Goal: Task Accomplishment & Management: Use online tool/utility

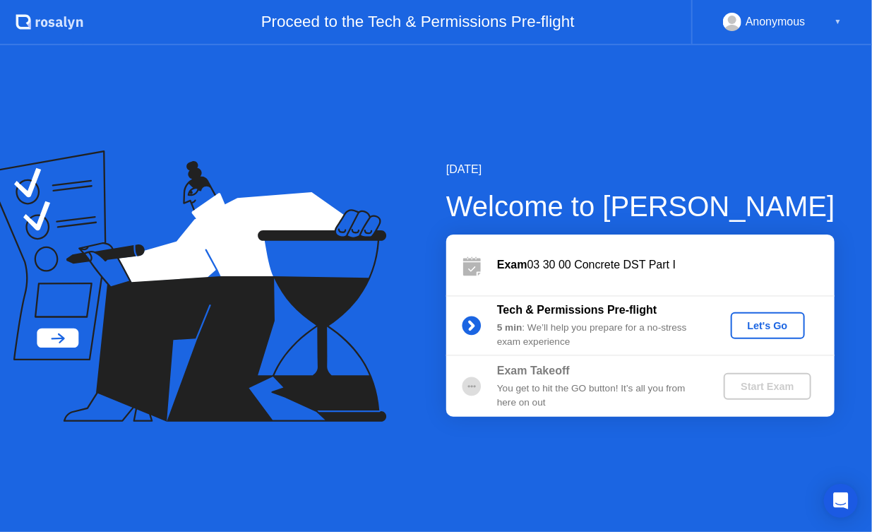
click at [767, 324] on div "Let's Go" at bounding box center [768, 325] width 63 height 11
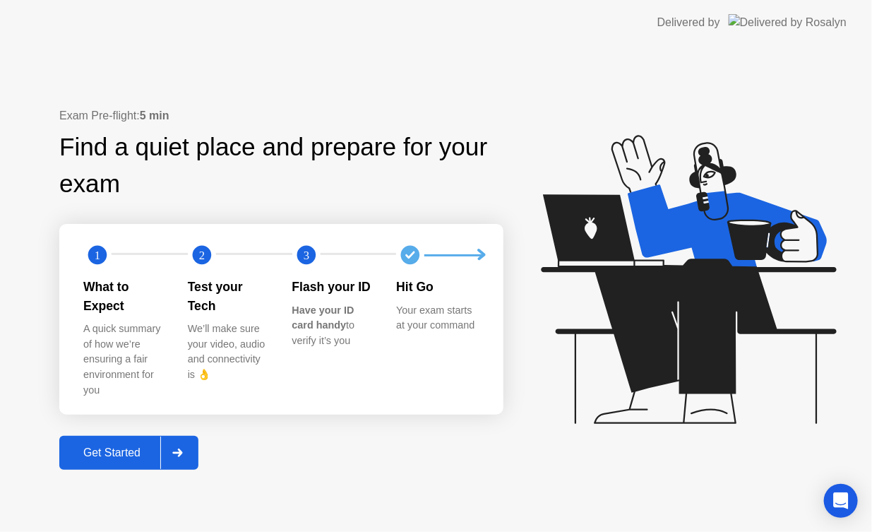
click at [132, 446] on div "Get Started" at bounding box center [112, 452] width 97 height 13
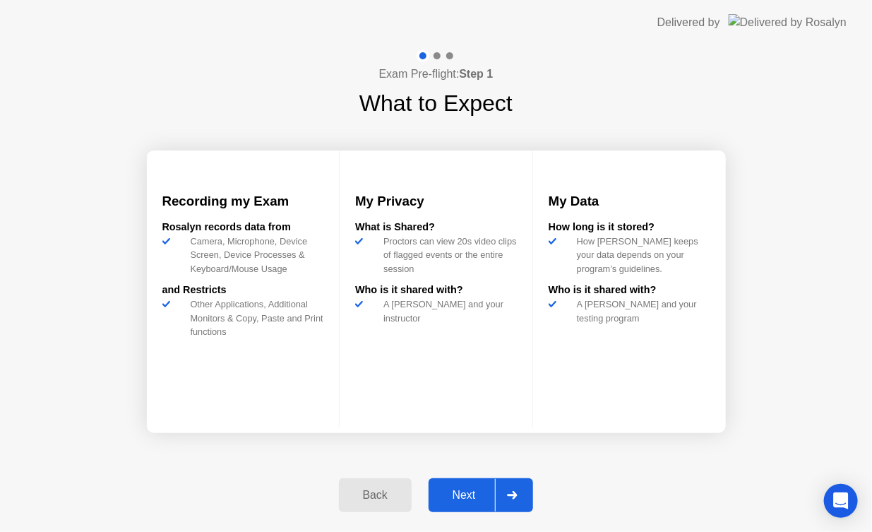
click at [466, 489] on div "Next" at bounding box center [464, 495] width 63 height 13
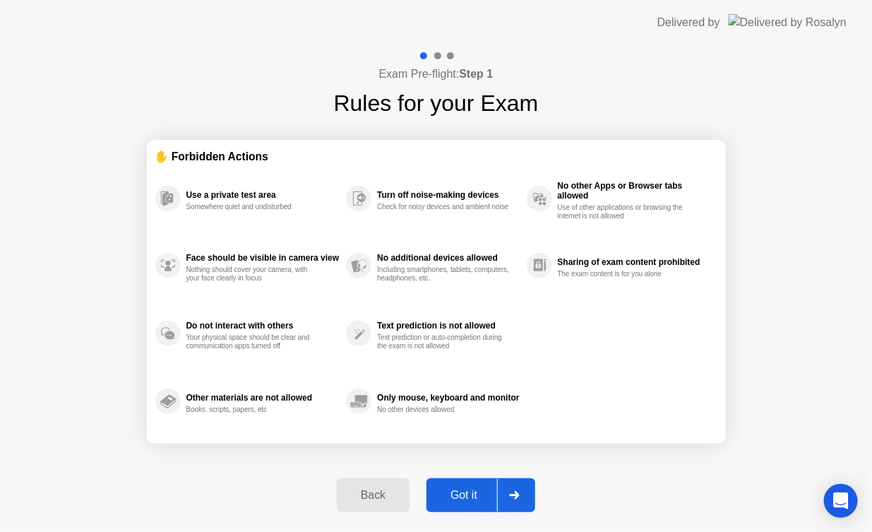
click at [461, 496] on div "Got it" at bounding box center [464, 495] width 66 height 13
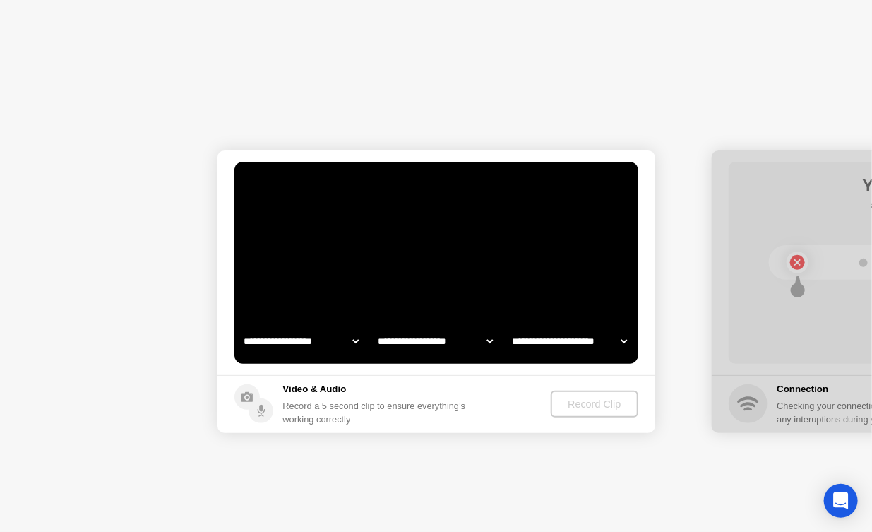
select select "**********"
select select "*******"
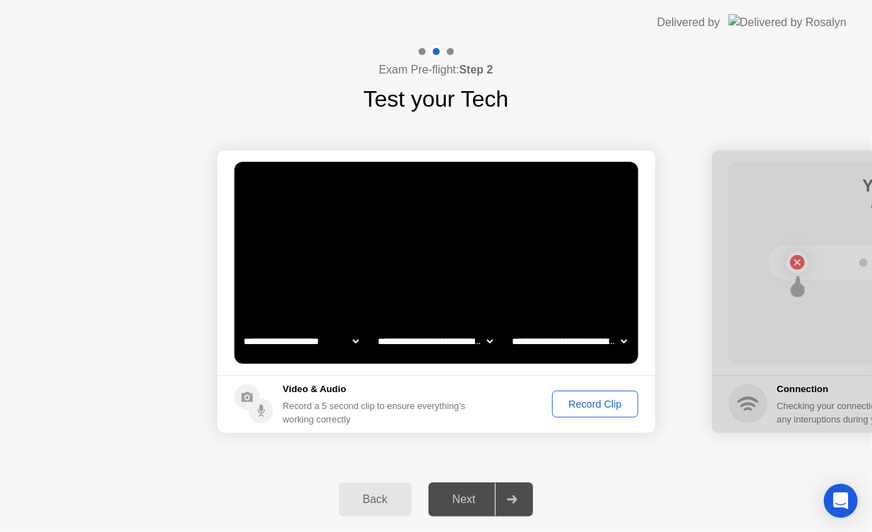
click at [608, 405] on div "Record Clip" at bounding box center [595, 403] width 76 height 11
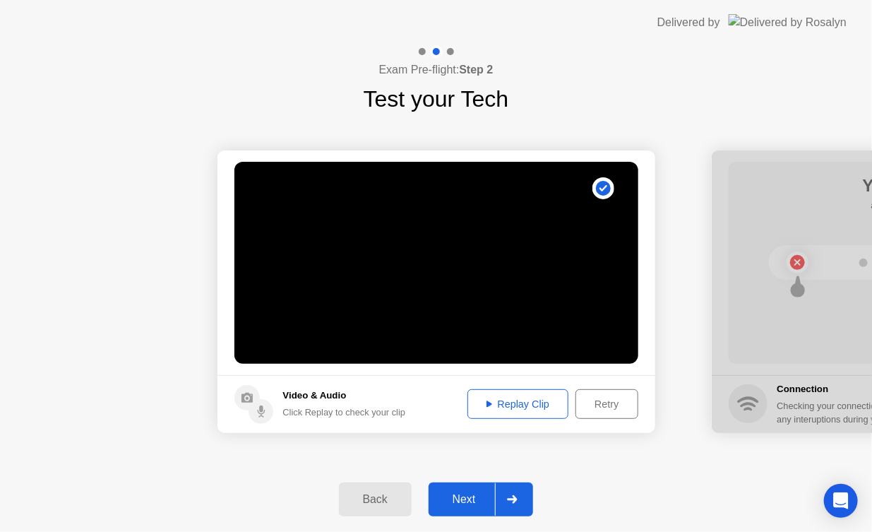
click at [527, 410] on div "Replay Clip" at bounding box center [519, 403] width 92 height 11
click at [476, 503] on div "Next" at bounding box center [464, 499] width 63 height 13
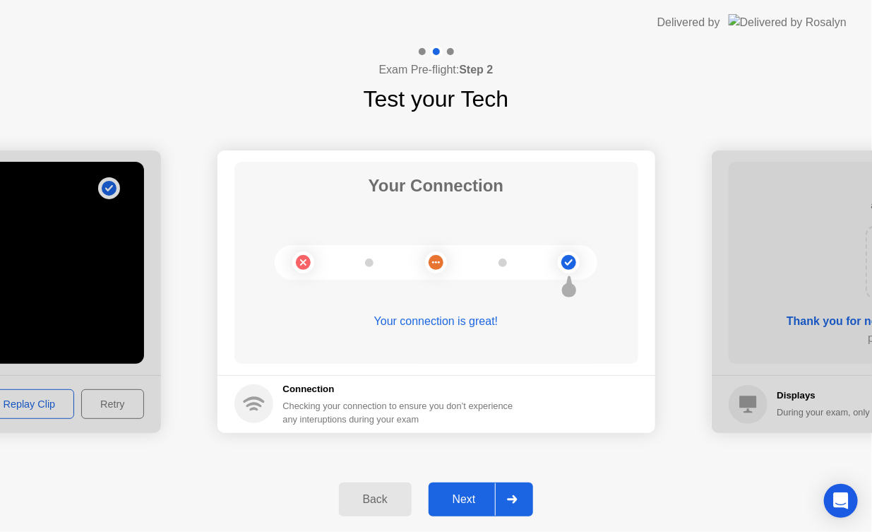
click at [476, 503] on div "Next" at bounding box center [464, 499] width 63 height 13
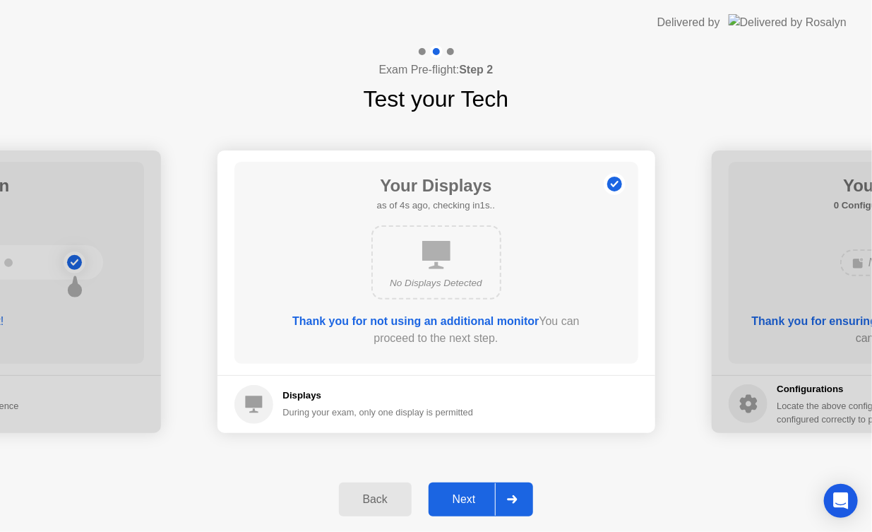
click at [476, 503] on div "Next" at bounding box center [464, 499] width 63 height 13
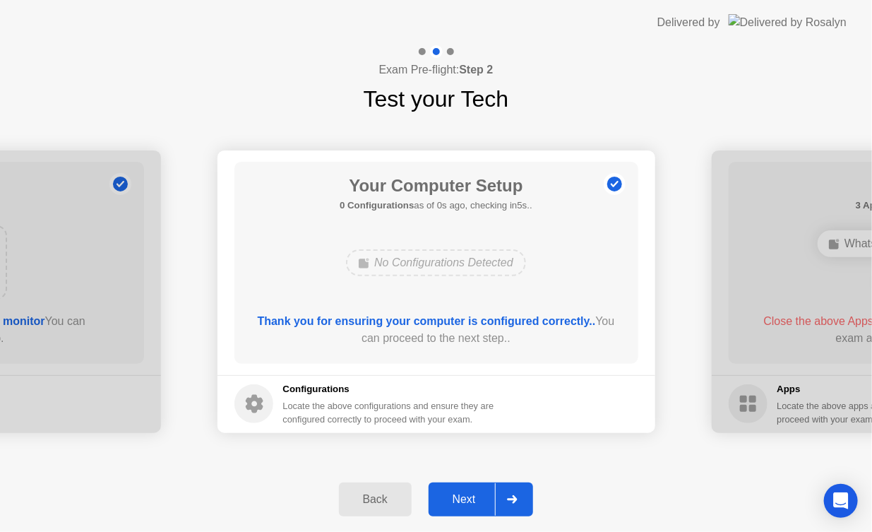
click at [476, 503] on div "Next" at bounding box center [464, 499] width 63 height 13
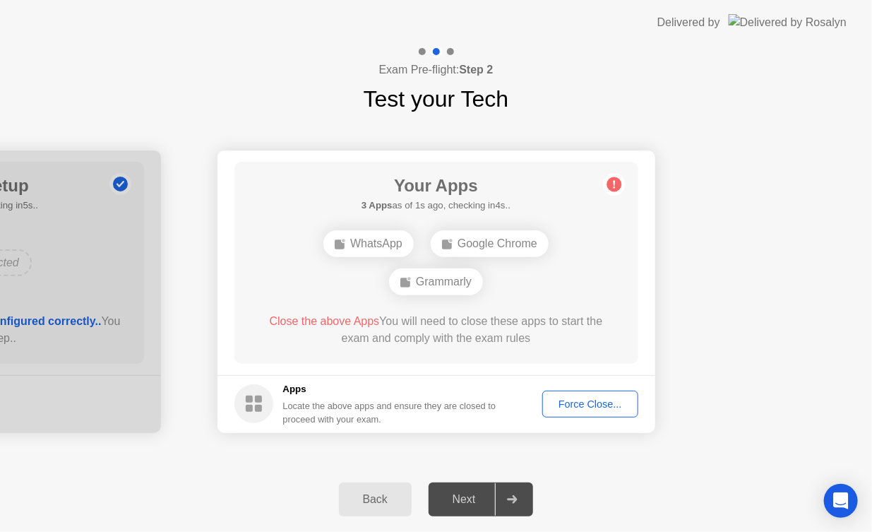
click at [612, 405] on div "Force Close..." at bounding box center [591, 403] width 86 height 11
click at [573, 403] on div "Force Close..." at bounding box center [591, 403] width 86 height 11
click at [598, 410] on div "Force Close..." at bounding box center [591, 403] width 86 height 11
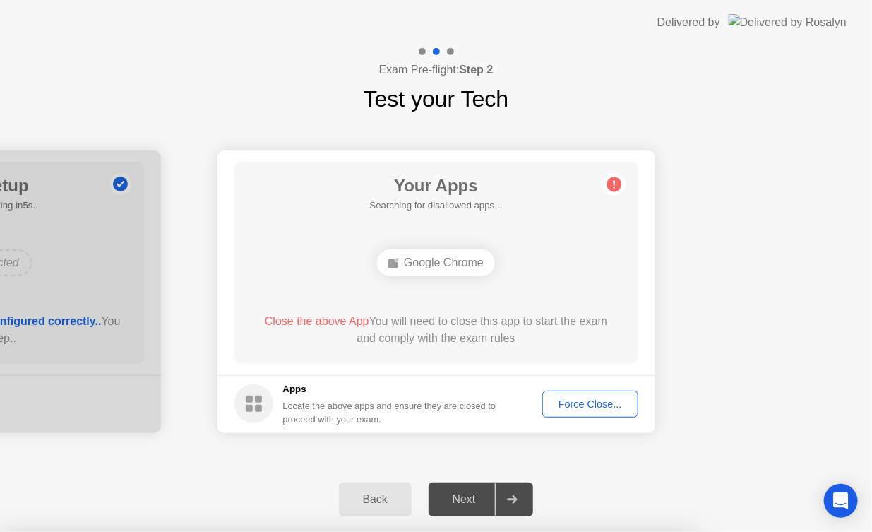
click at [586, 401] on div "Force Close..." at bounding box center [591, 403] width 86 height 11
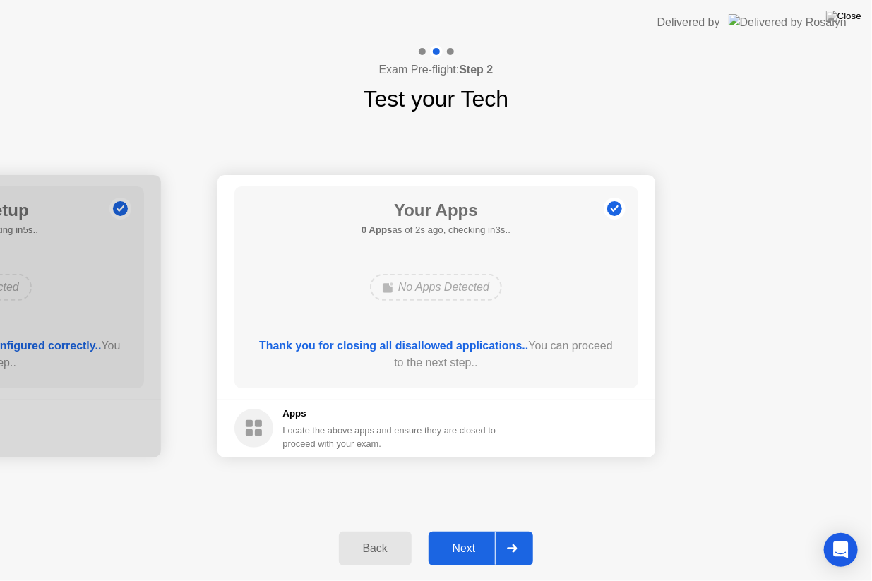
click at [471, 531] on div "Next" at bounding box center [464, 549] width 63 height 13
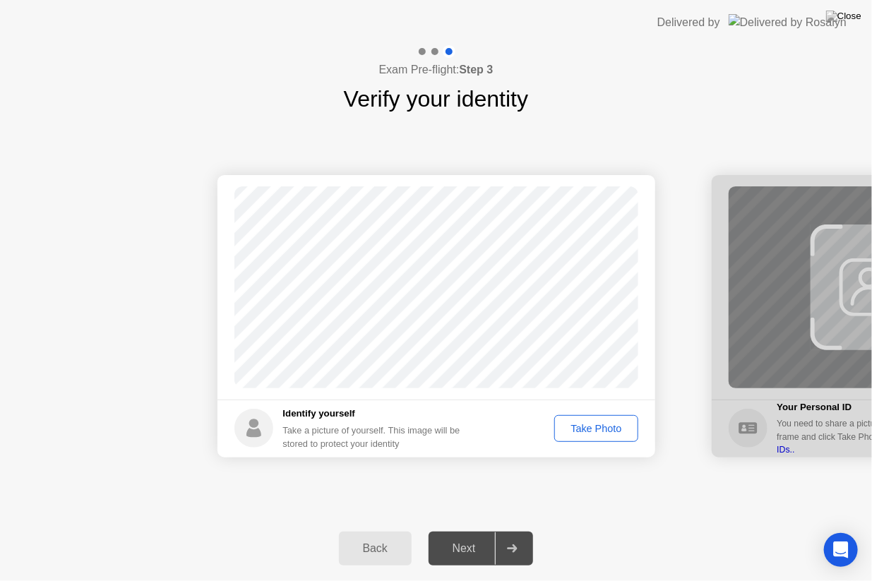
click at [614, 430] on div "Take Photo" at bounding box center [596, 428] width 73 height 11
click at [481, 531] on button "Next" at bounding box center [481, 549] width 105 height 34
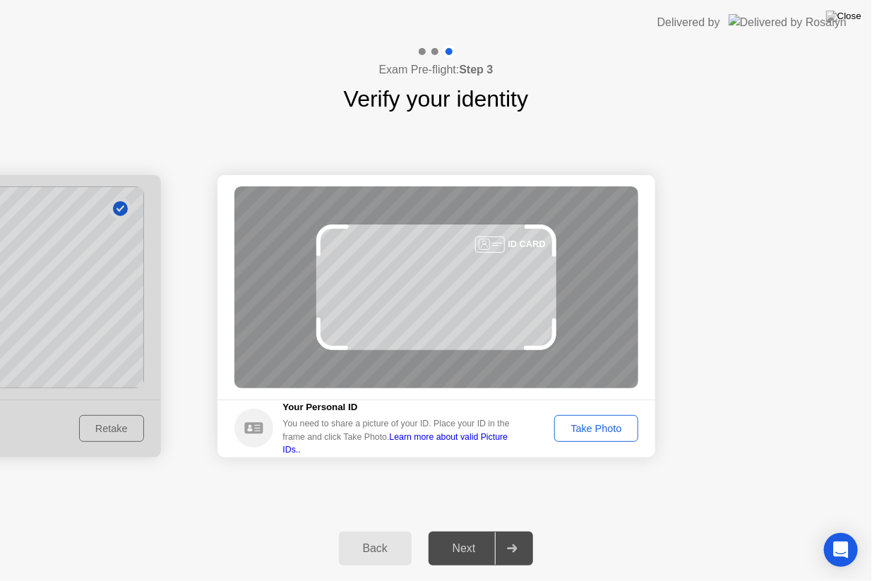
click at [459, 531] on div "Next" at bounding box center [464, 549] width 63 height 13
click at [580, 432] on div "Take Photo" at bounding box center [596, 428] width 73 height 11
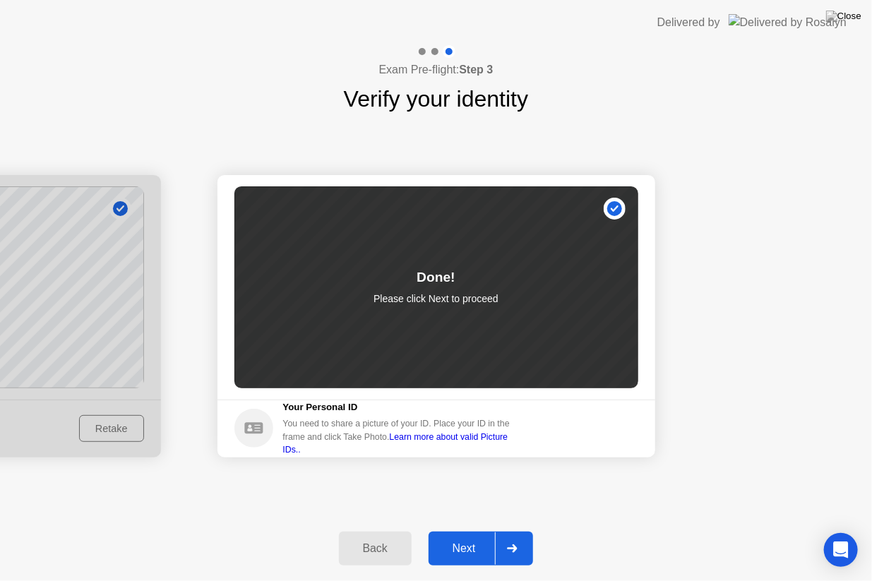
click at [467, 531] on div "Next" at bounding box center [464, 549] width 63 height 13
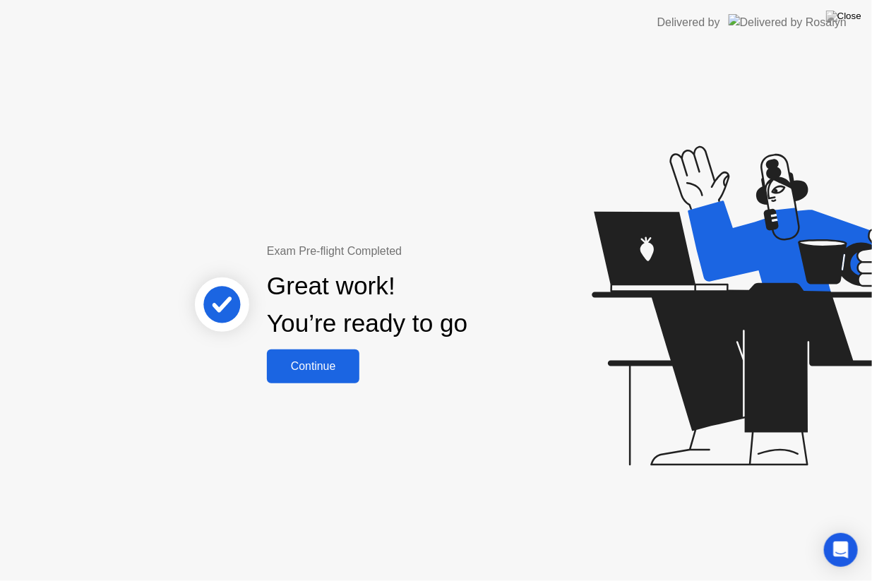
click at [321, 373] on div "Continue" at bounding box center [313, 366] width 84 height 13
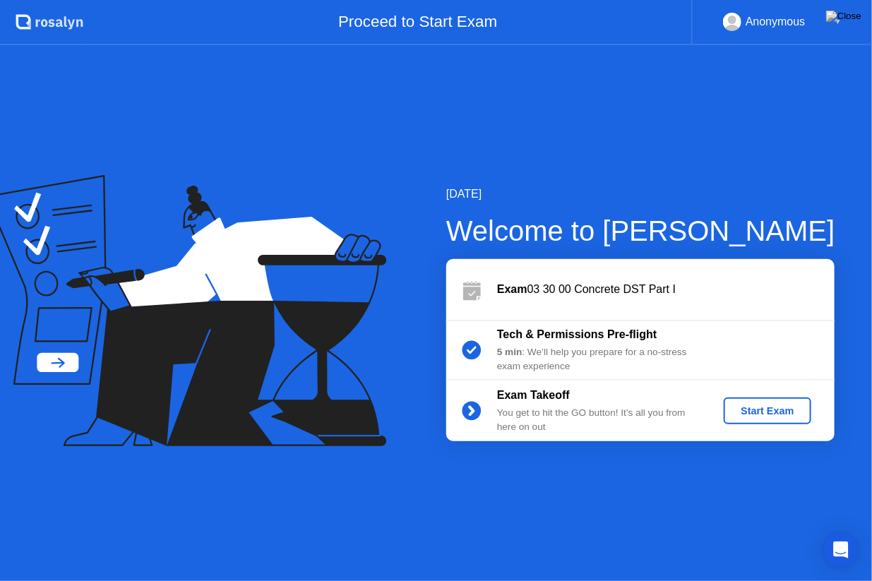
click at [779, 411] on div "Start Exam" at bounding box center [768, 411] width 76 height 11
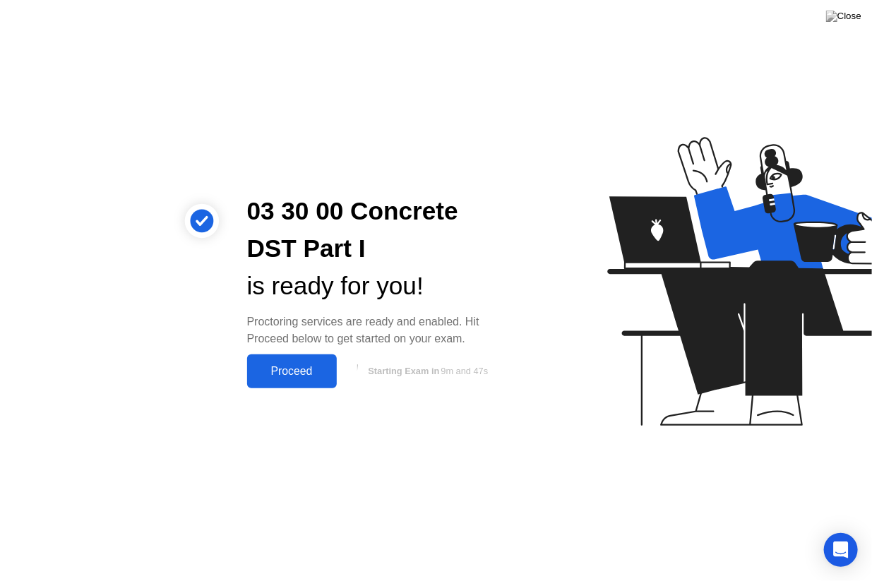
click at [299, 378] on div "Proceed" at bounding box center [291, 371] width 81 height 13
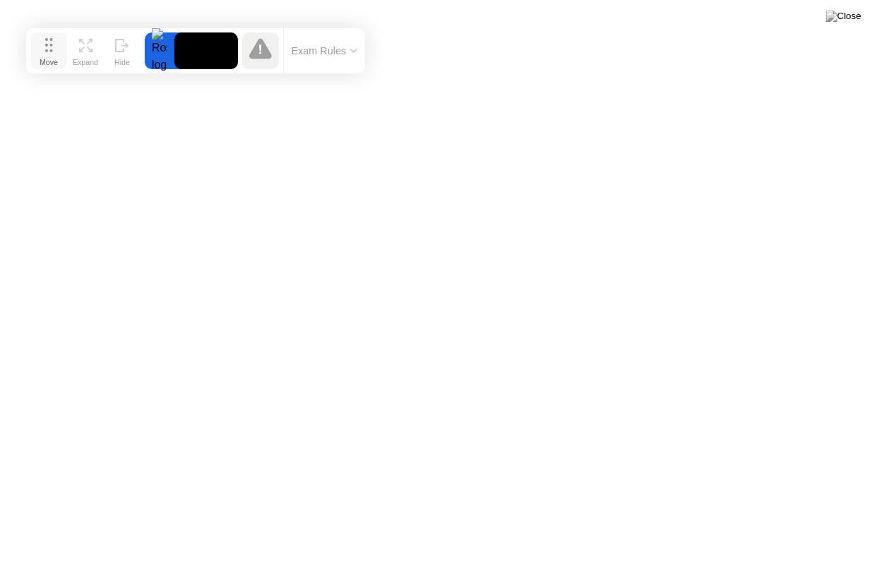
drag, startPoint x: 290, startPoint y: 564, endPoint x: 49, endPoint y: 57, distance: 562.2
click at [49, 58] on div "Move" at bounding box center [49, 62] width 18 height 8
click icon
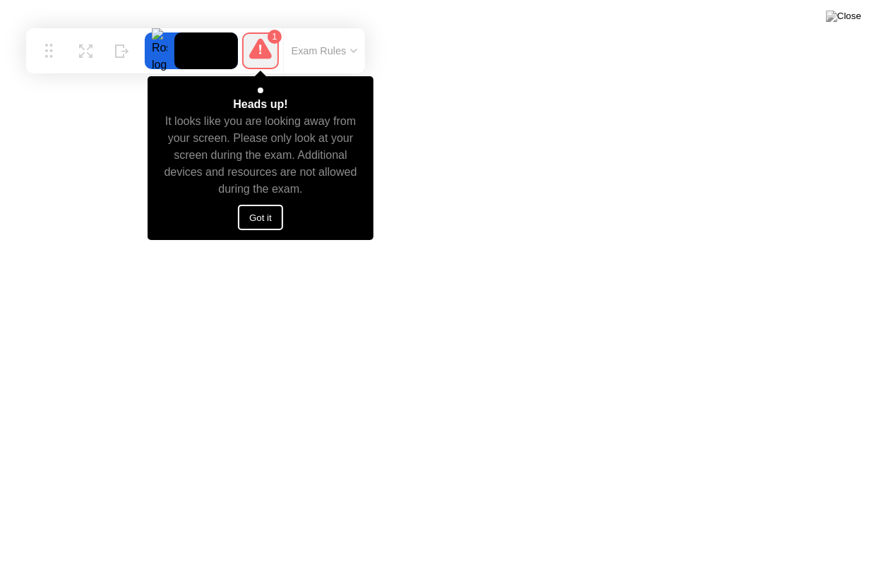
click at [267, 222] on button "Got it" at bounding box center [260, 217] width 45 height 25
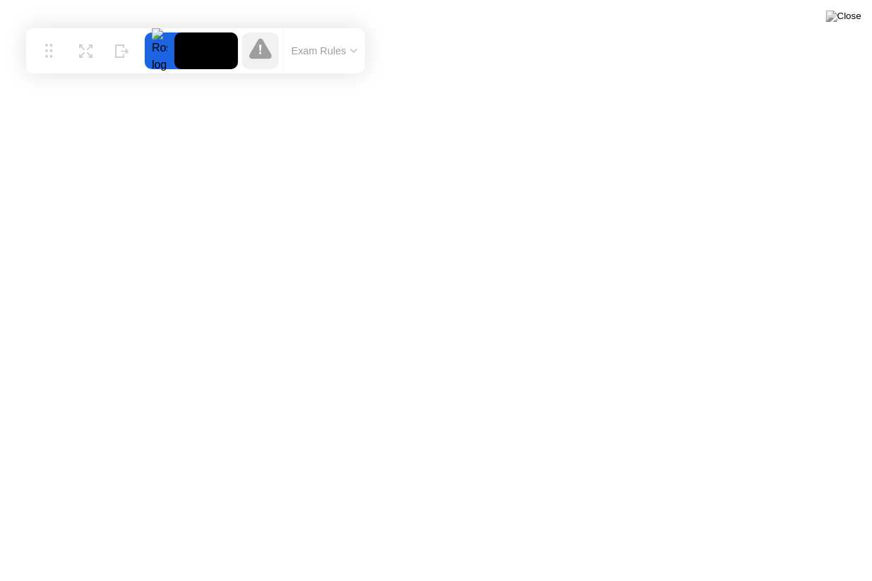
click at [353, 49] on icon at bounding box center [353, 51] width 7 height 4
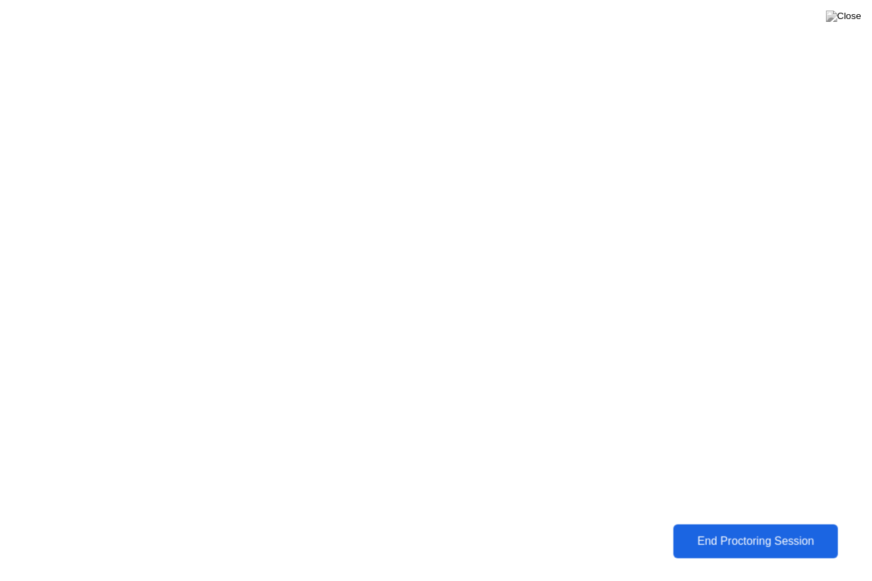
click at [720, 531] on div "End Proctoring Session" at bounding box center [756, 541] width 158 height 13
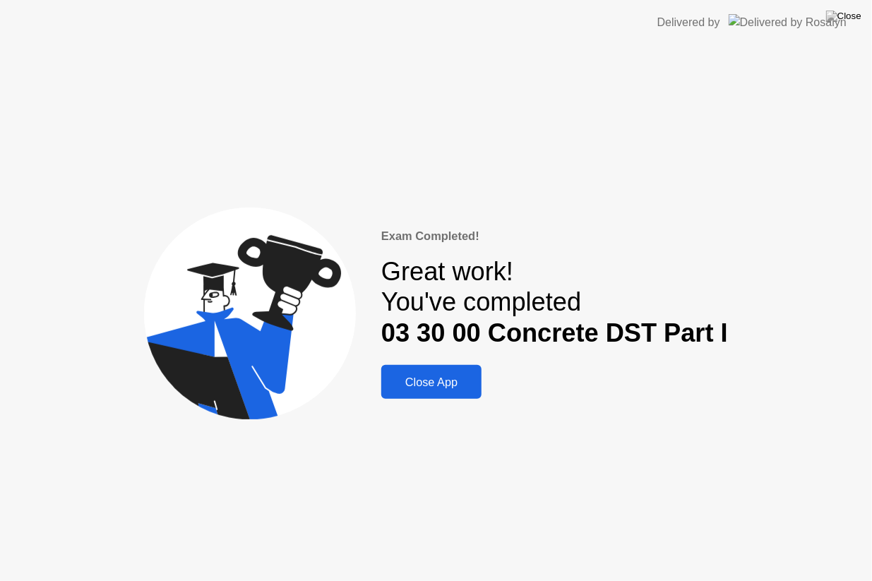
click at [454, 386] on div "Close App" at bounding box center [432, 382] width 92 height 13
